Goal: Task Accomplishment & Management: Manage account settings

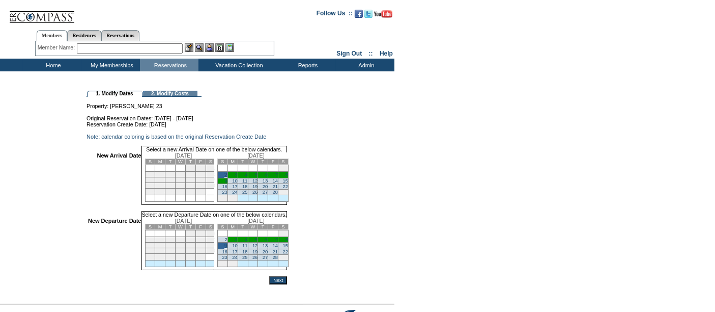
click at [287, 284] on input "Next" at bounding box center [278, 280] width 18 height 8
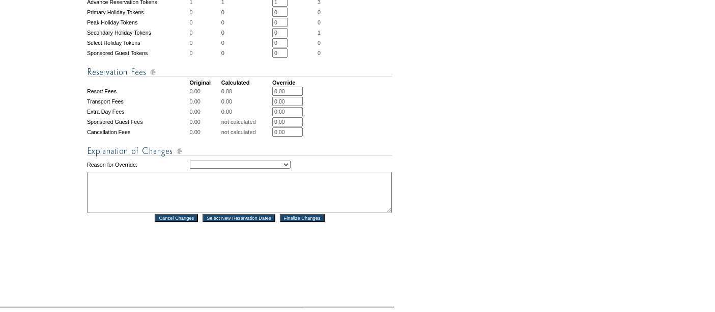
scroll to position [424, 0]
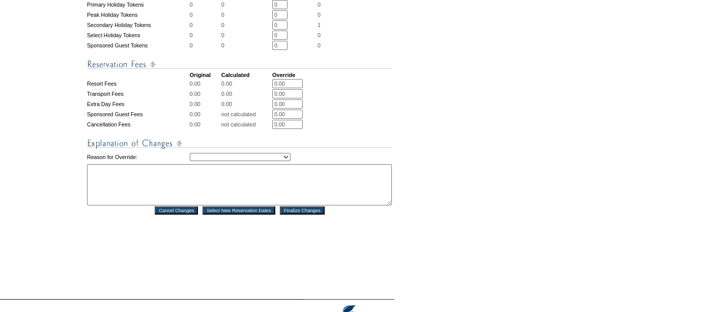
click at [272, 161] on td "Creating Continuous Stay Days Rebooked After Cancellation Editing Occupant Expe…" at bounding box center [291, 157] width 203 height 12
click at [248, 159] on select "Creating Continuous Stay Days Rebooked After Cancellation Editing Occupant Expe…" at bounding box center [240, 157] width 101 height 8
select select "1043"
click at [190, 153] on select "Creating Continuous Stay Days Rebooked After Cancellation Editing Occupant Expe…" at bounding box center [240, 157] width 101 height 8
click at [242, 187] on textarea at bounding box center [239, 184] width 305 height 41
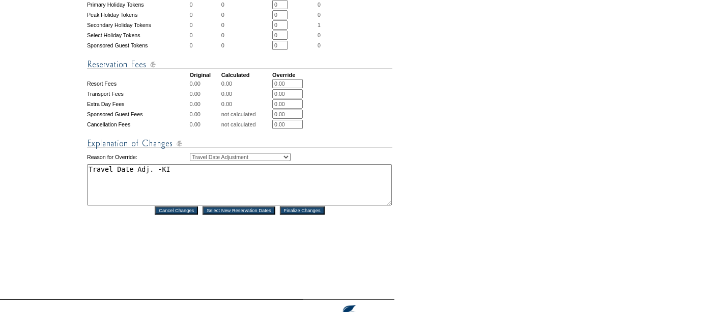
type textarea "Travel Date Adj. -KI"
click at [299, 213] on input "Finalize Changes" at bounding box center [302, 210] width 45 height 8
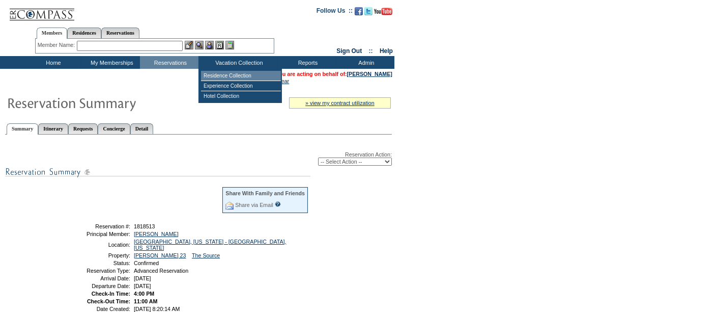
click at [227, 77] on td "Residence Collection" at bounding box center [241, 76] width 80 height 10
